Goal: Task Accomplishment & Management: Manage account settings

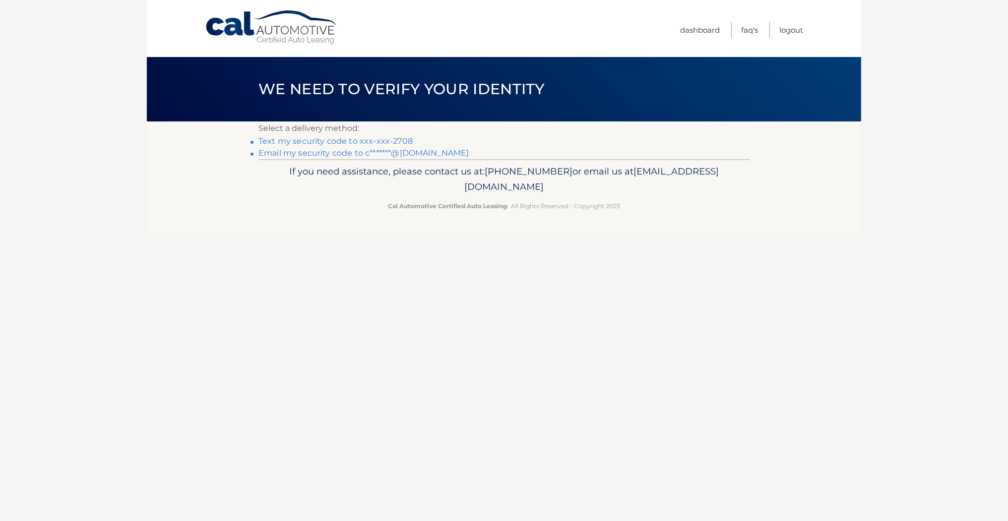
click at [333, 136] on link "Text my security code to xxx-xxx-2708" at bounding box center [335, 140] width 154 height 9
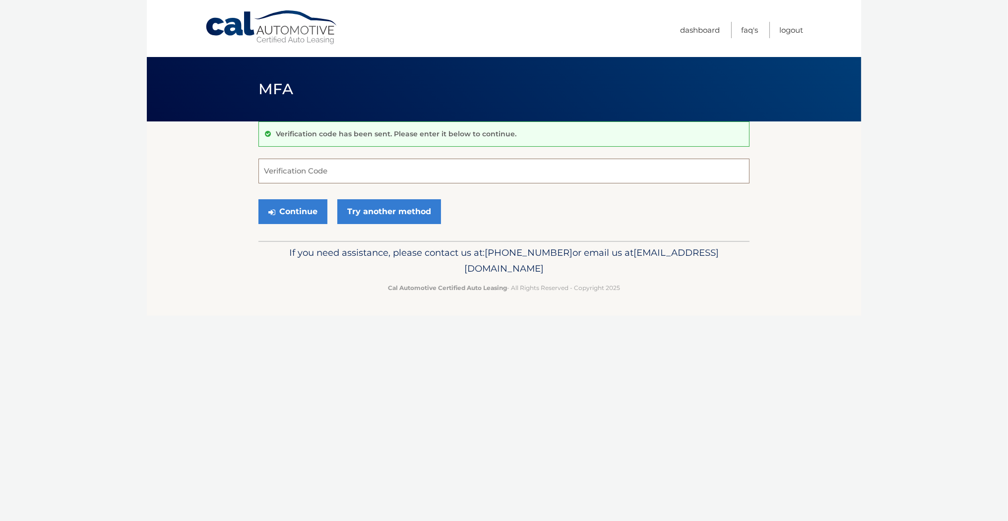
click at [319, 168] on input "Verification Code" at bounding box center [503, 171] width 491 height 25
click at [339, 169] on input "Verification Code" at bounding box center [503, 171] width 491 height 25
type input "665288"
click at [282, 199] on button "Continue" at bounding box center [292, 211] width 69 height 25
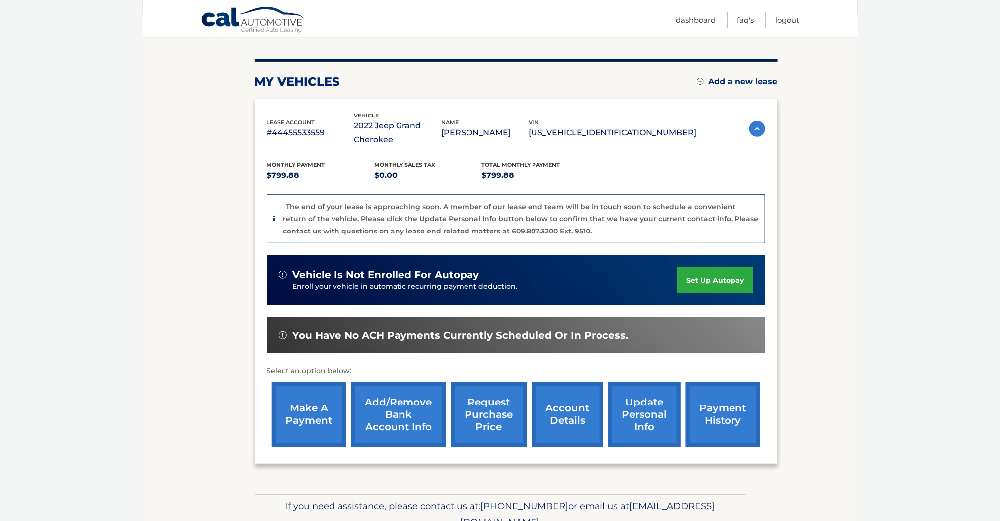
scroll to position [110, 0]
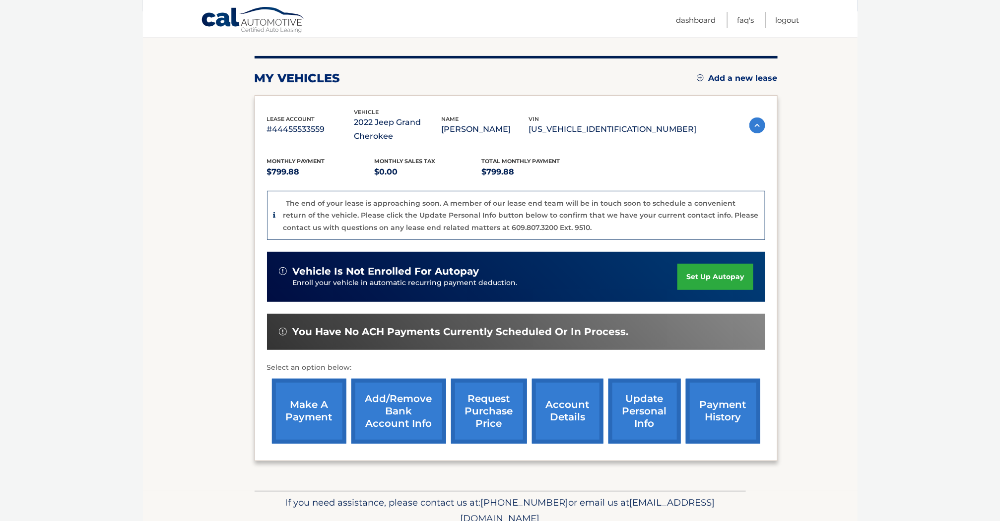
click at [569, 413] on link "account details" at bounding box center [567, 411] width 71 height 65
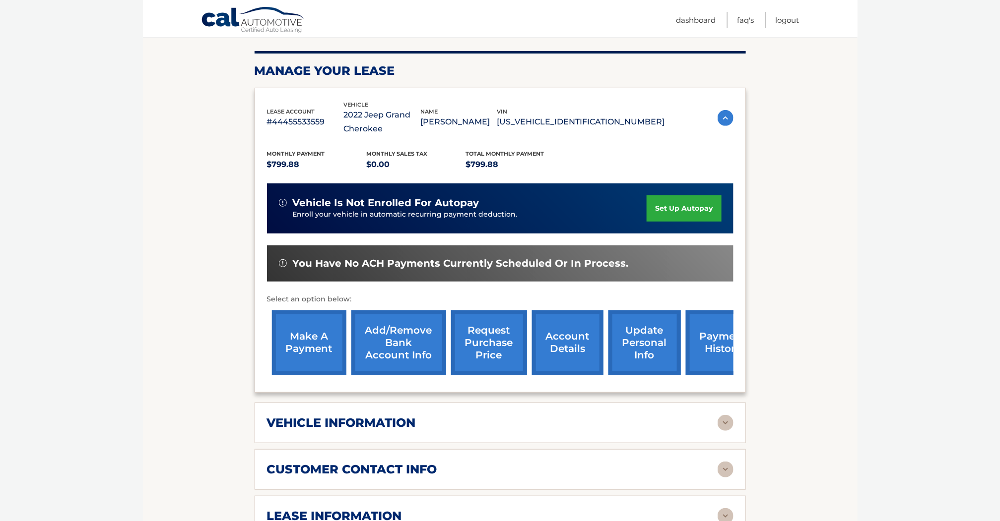
scroll to position [275, 0]
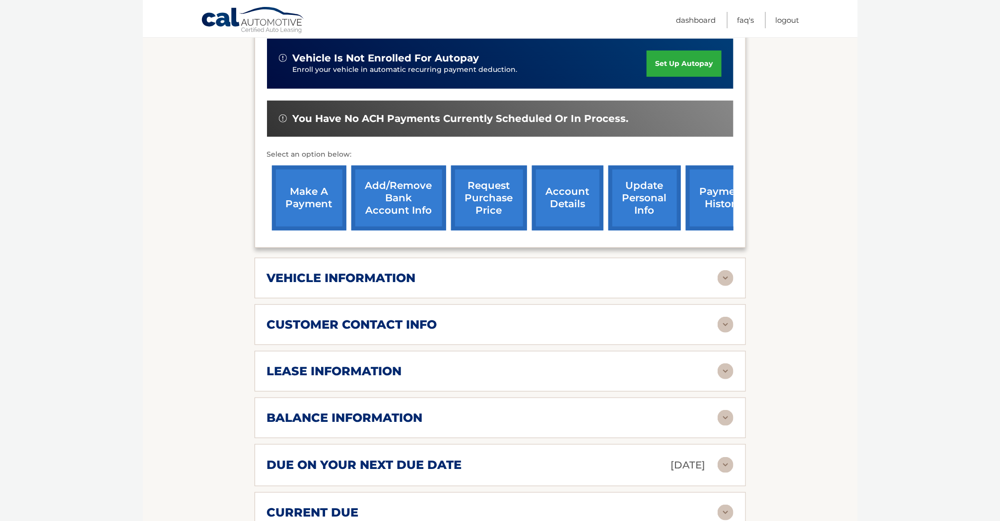
click at [726, 274] on img at bounding box center [725, 278] width 16 height 16
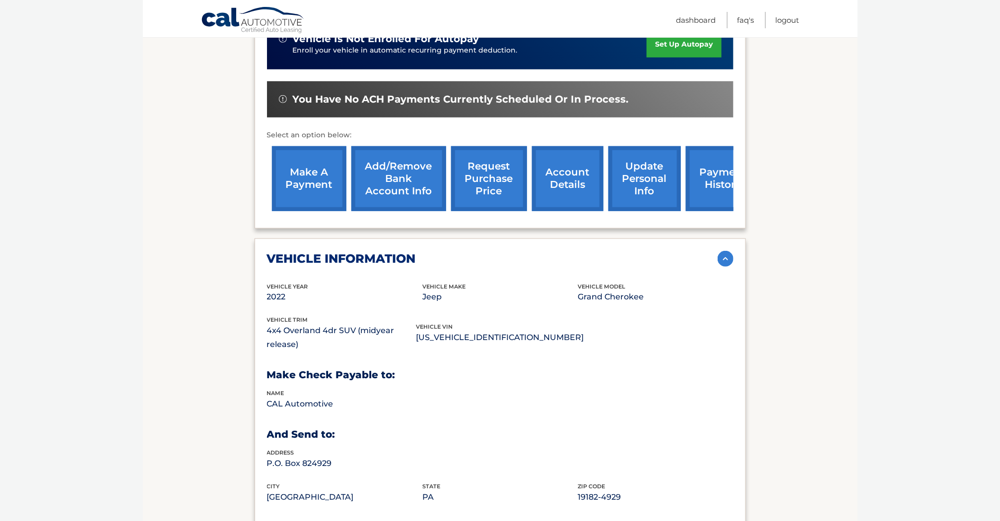
scroll to position [399, 0]
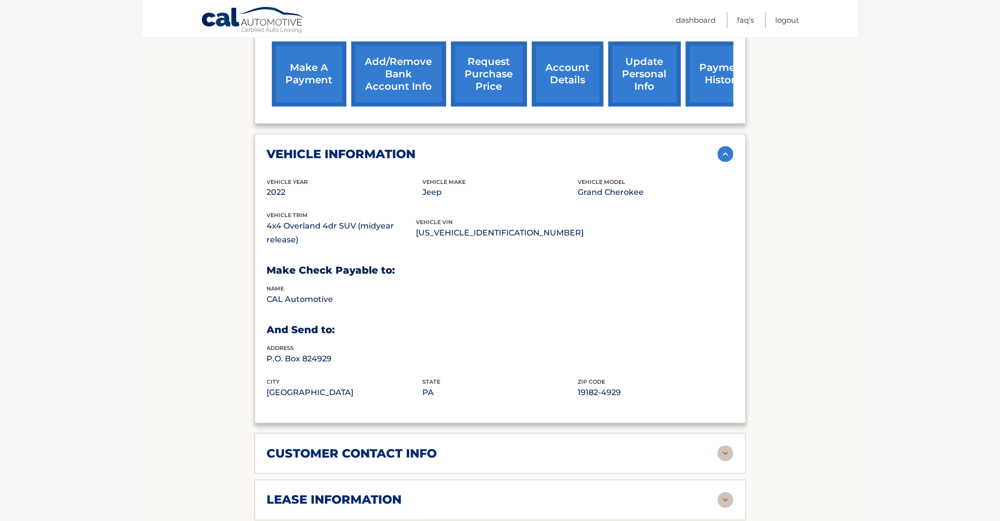
click at [443, 449] on div "customer contact info" at bounding box center [492, 454] width 450 height 15
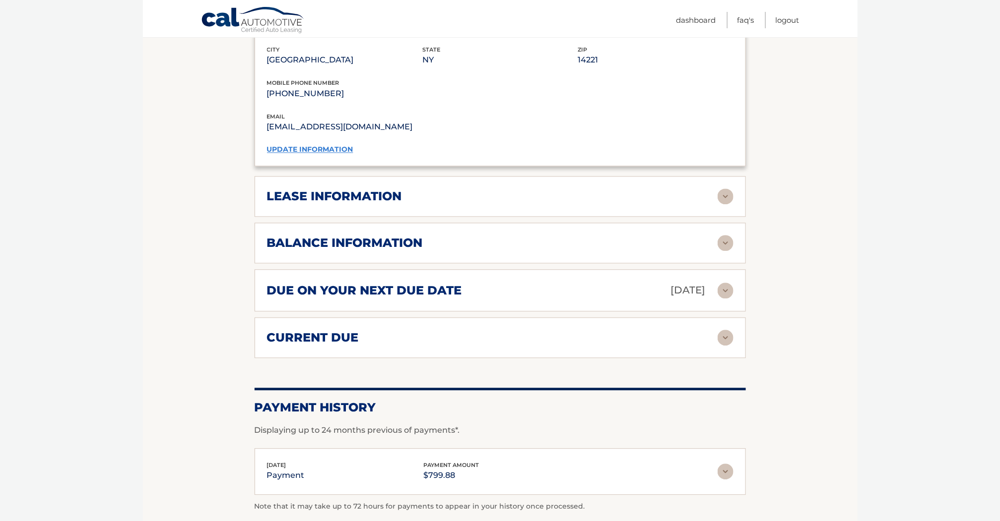
scroll to position [909, 0]
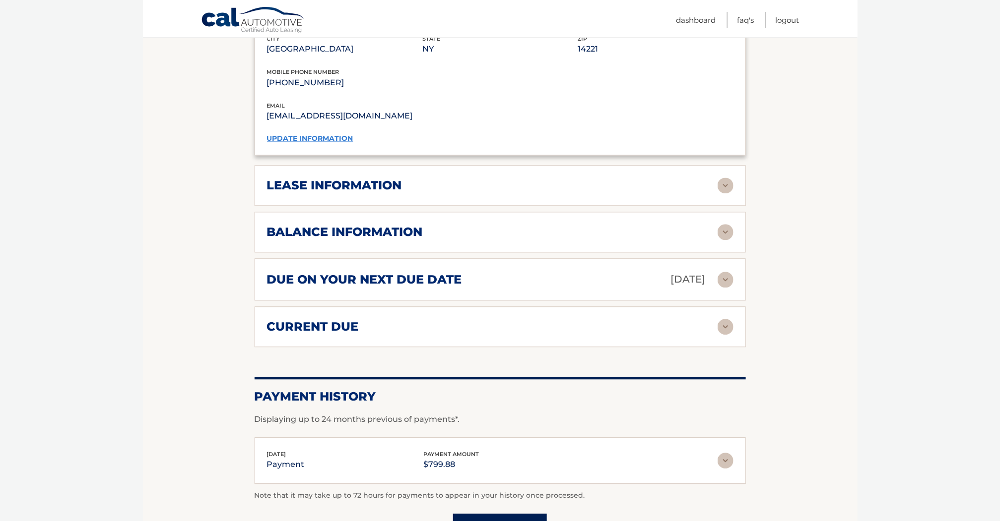
click at [424, 178] on div "lease information" at bounding box center [492, 185] width 450 height 15
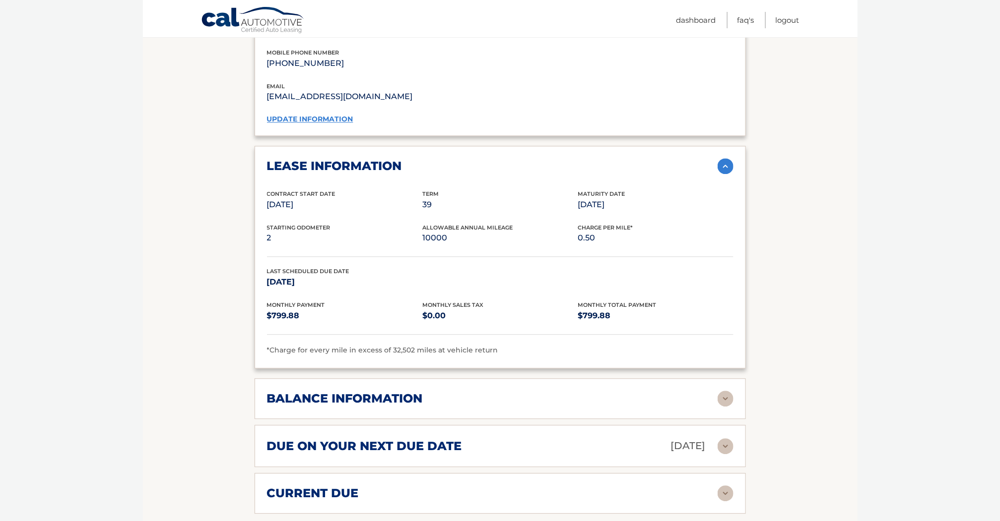
scroll to position [951, 0]
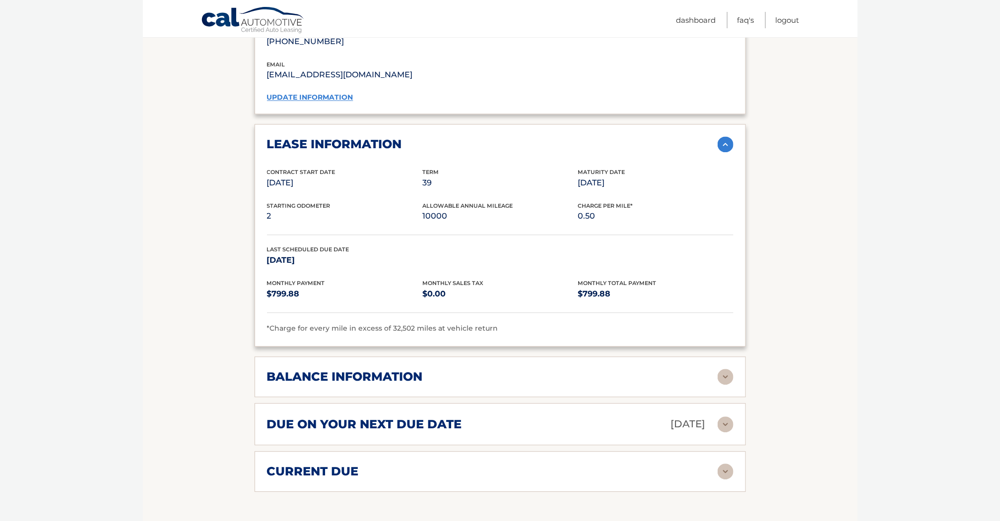
click at [430, 370] on div "balance information" at bounding box center [492, 377] width 450 height 15
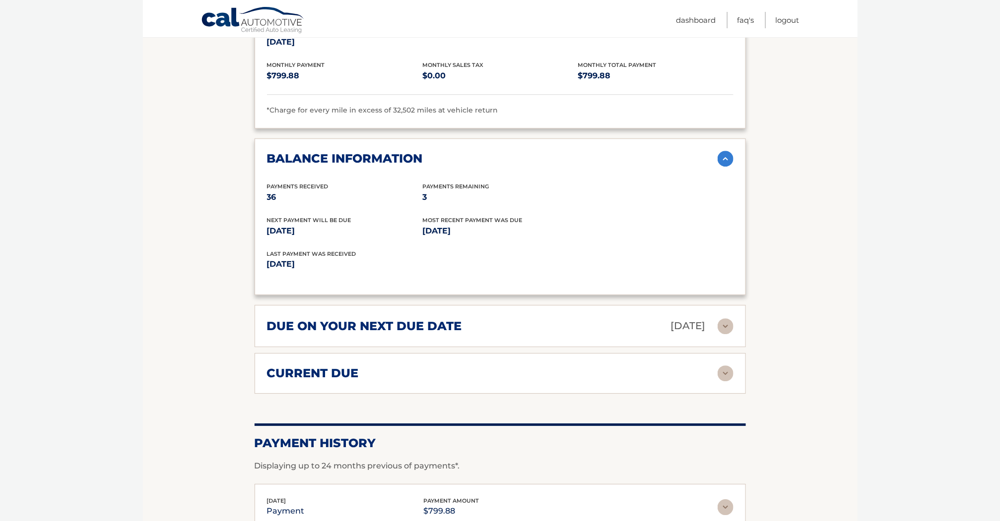
scroll to position [1213, 0]
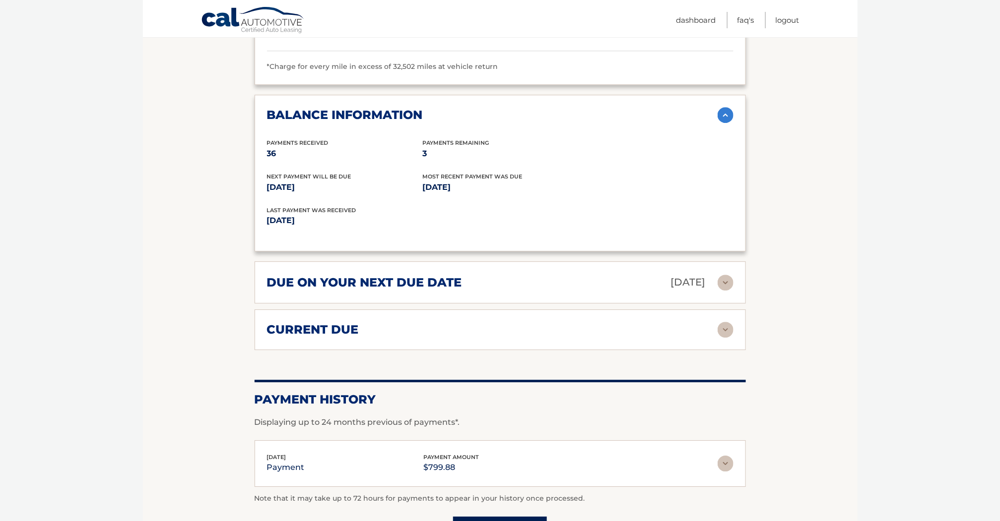
drag, startPoint x: 412, startPoint y: 324, endPoint x: 415, endPoint y: 319, distance: 5.8
click at [413, 324] on div "current due" at bounding box center [492, 329] width 450 height 15
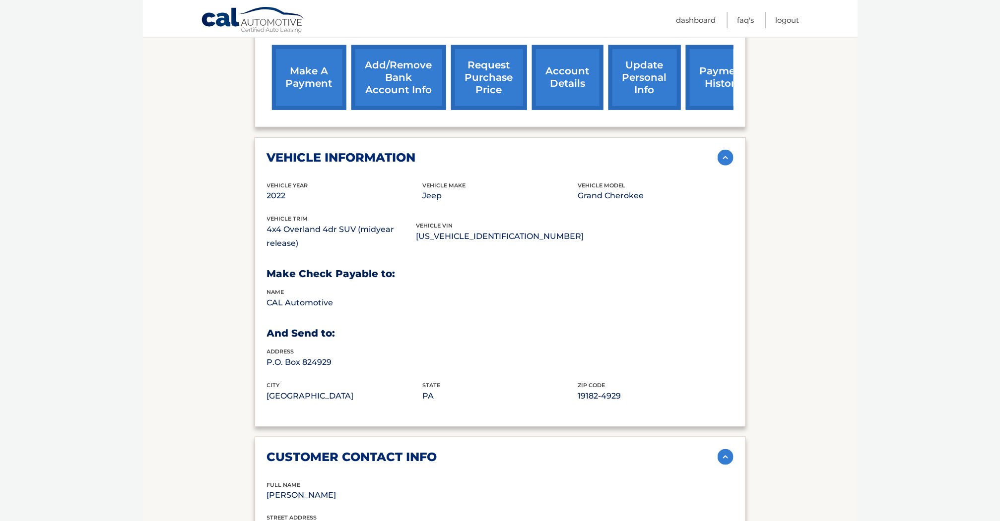
scroll to position [79, 0]
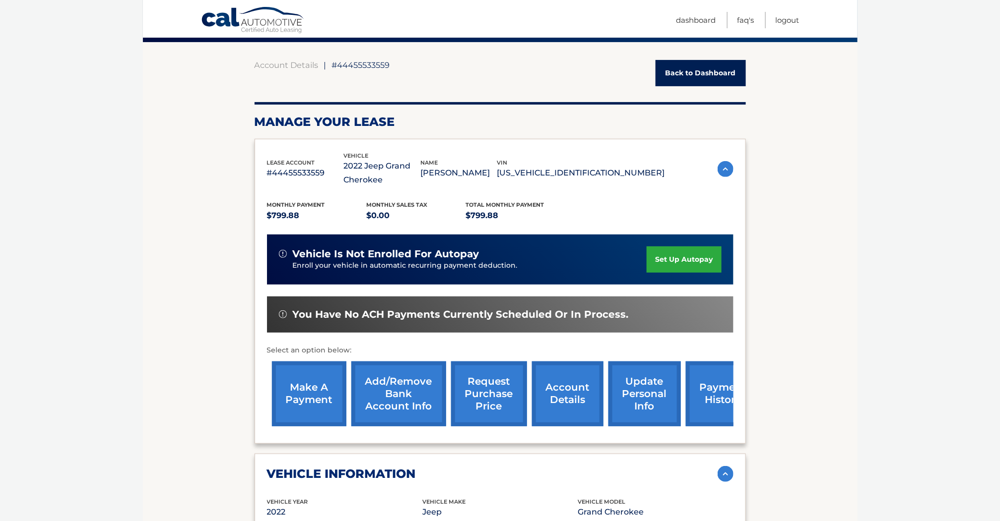
click at [495, 400] on link "request purchase price" at bounding box center [489, 394] width 76 height 65
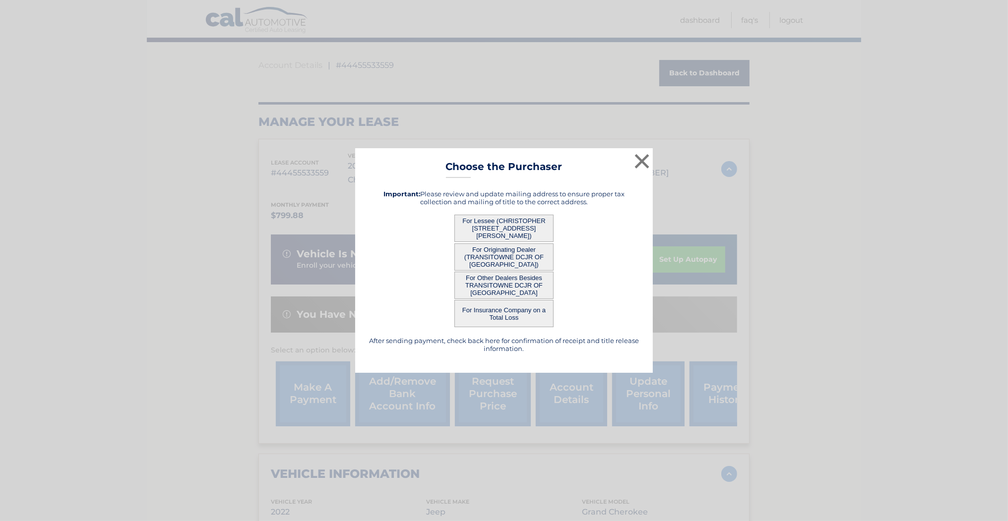
click at [513, 226] on button "For Lessee (CHRISTOPHER [STREET_ADDRESS][PERSON_NAME])" at bounding box center [503, 228] width 99 height 27
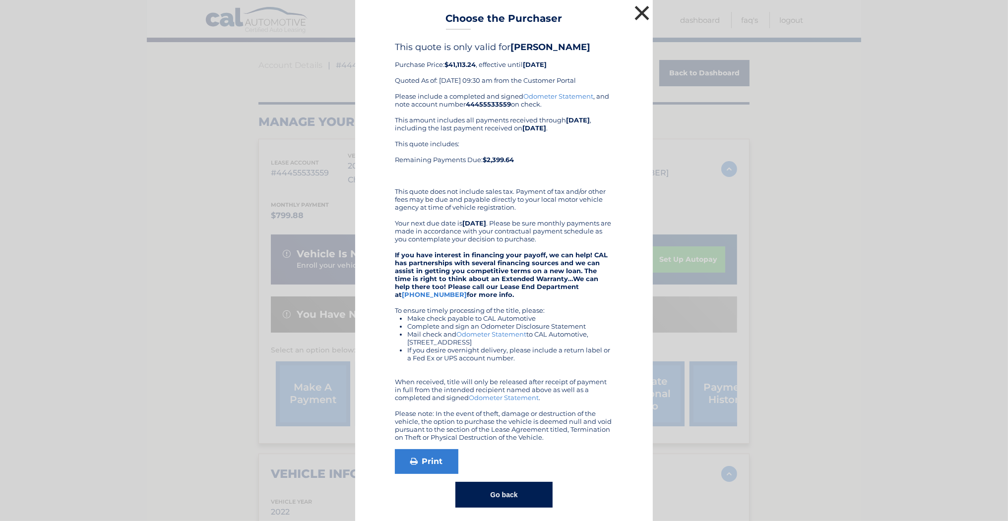
click at [637, 10] on button "×" at bounding box center [642, 13] width 20 height 20
